Goal: Information Seeking & Learning: Learn about a topic

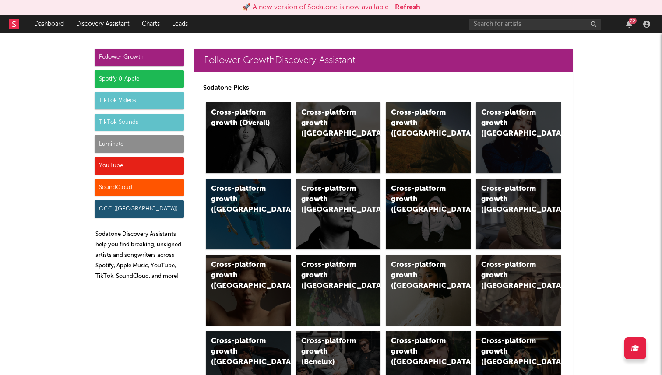
scroll to position [498, 0]
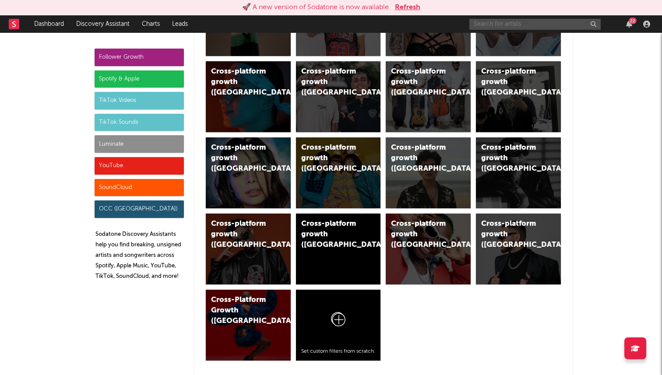
click at [504, 23] on input "text" at bounding box center [534, 24] width 131 height 11
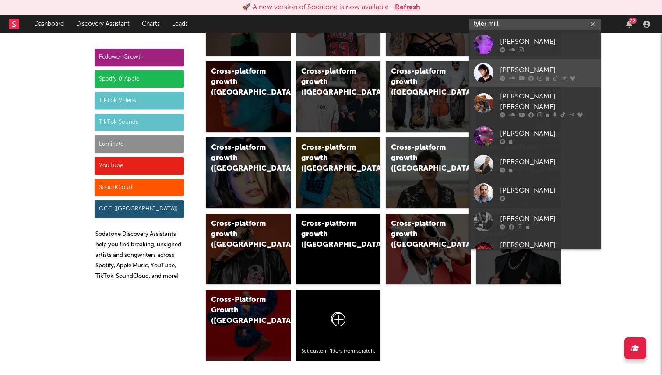
type input "tyler mill"
click at [513, 67] on div "Tyler Miller" at bounding box center [548, 70] width 96 height 11
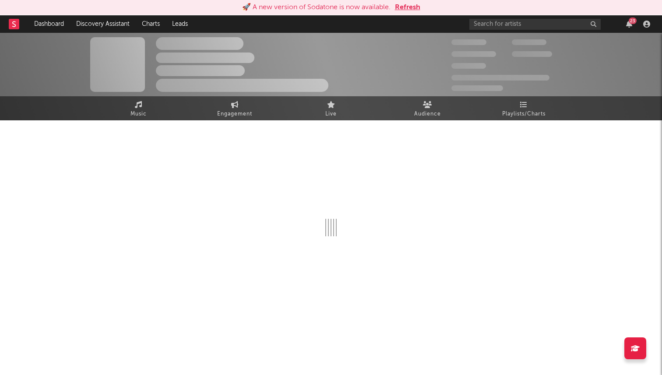
select select "6m"
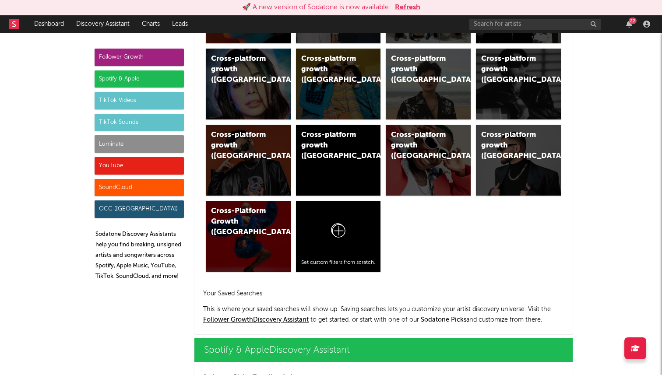
scroll to position [230, 0]
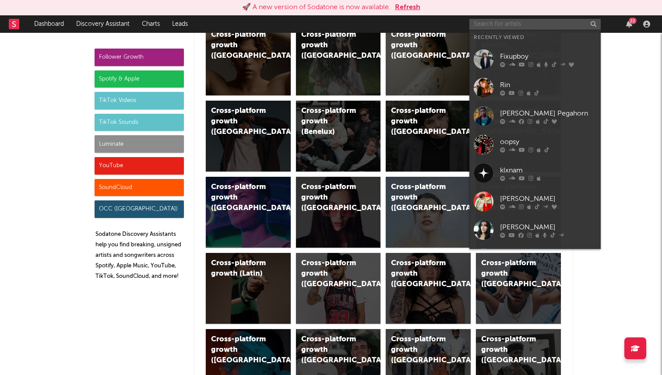
click at [518, 25] on input "text" at bounding box center [534, 24] width 131 height 11
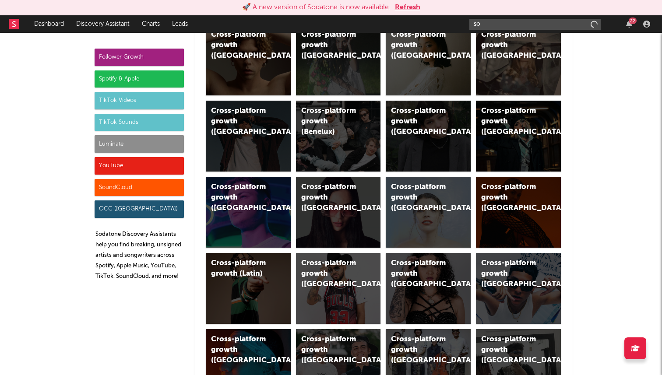
type input "s"
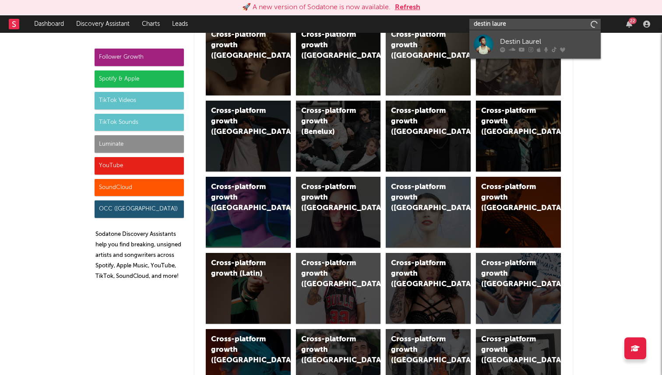
type input "destin laure"
click at [523, 40] on div "Destin Laurel" at bounding box center [548, 41] width 96 height 11
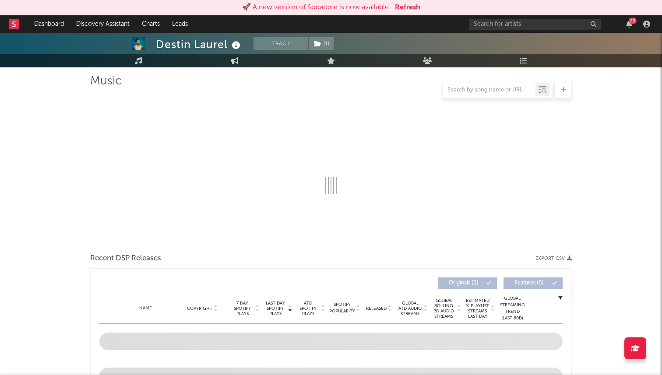
scroll to position [73, 0]
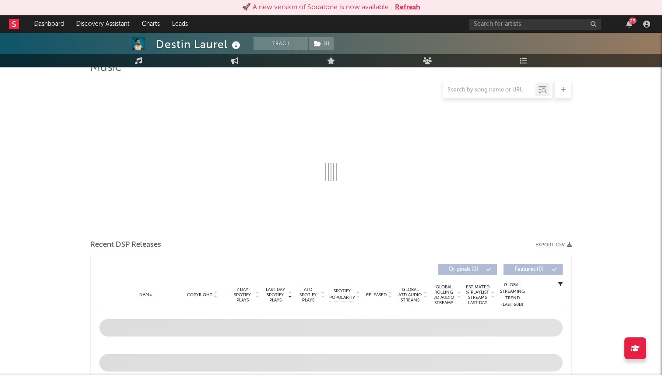
select select "6m"
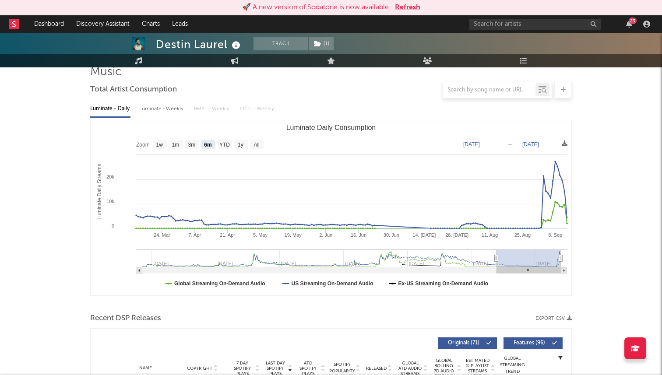
scroll to position [0, 0]
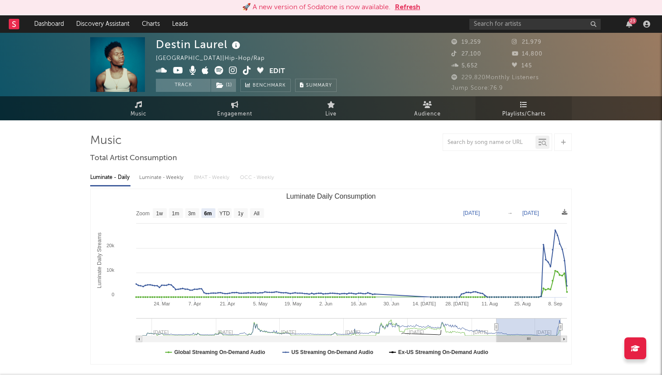
click at [507, 115] on span "Playlists/Charts" at bounding box center [523, 114] width 43 height 11
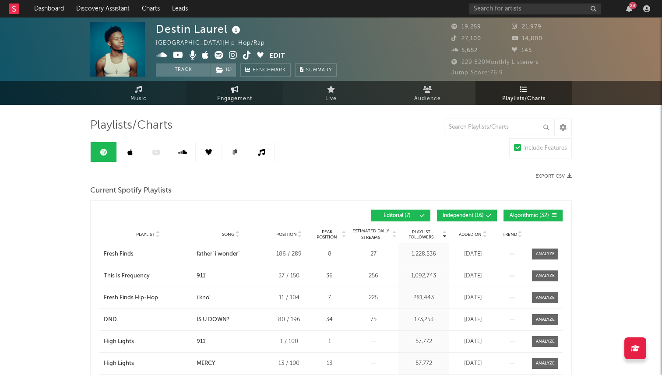
click at [250, 93] on link "Engagement" at bounding box center [234, 93] width 96 height 24
select select "1w"
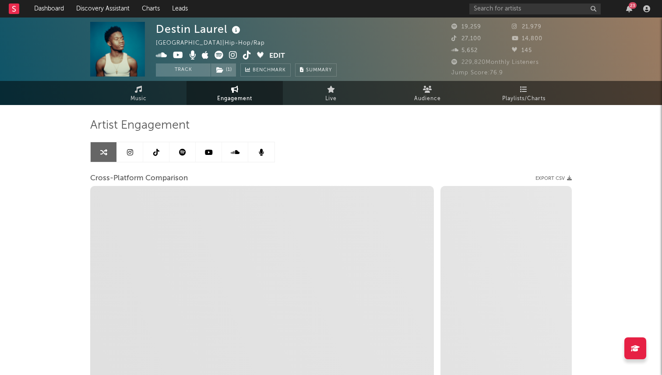
select select "1m"
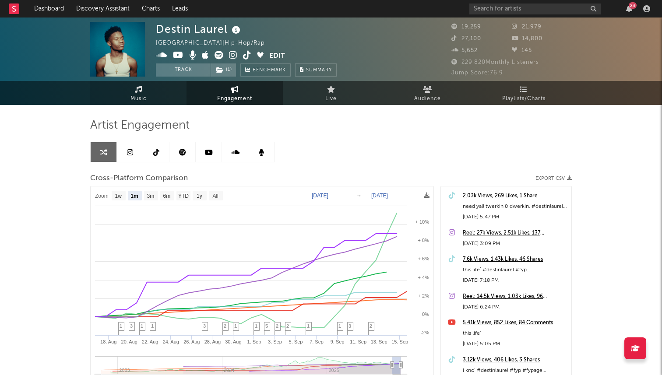
click at [131, 95] on span "Music" at bounding box center [138, 99] width 16 height 11
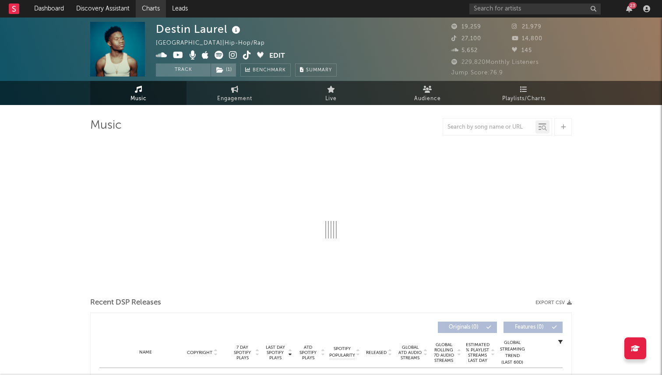
select select "6m"
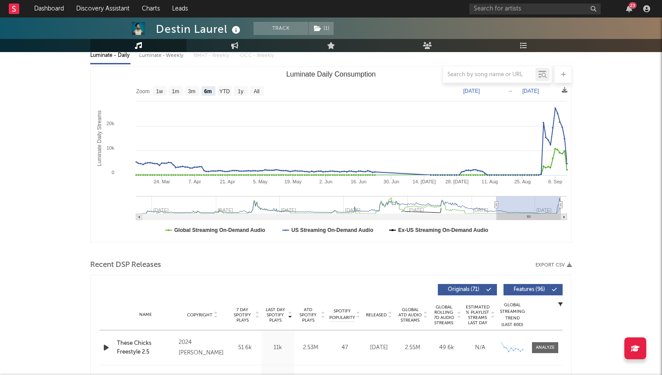
scroll to position [30, 0]
